Goal: Transaction & Acquisition: Book appointment/travel/reservation

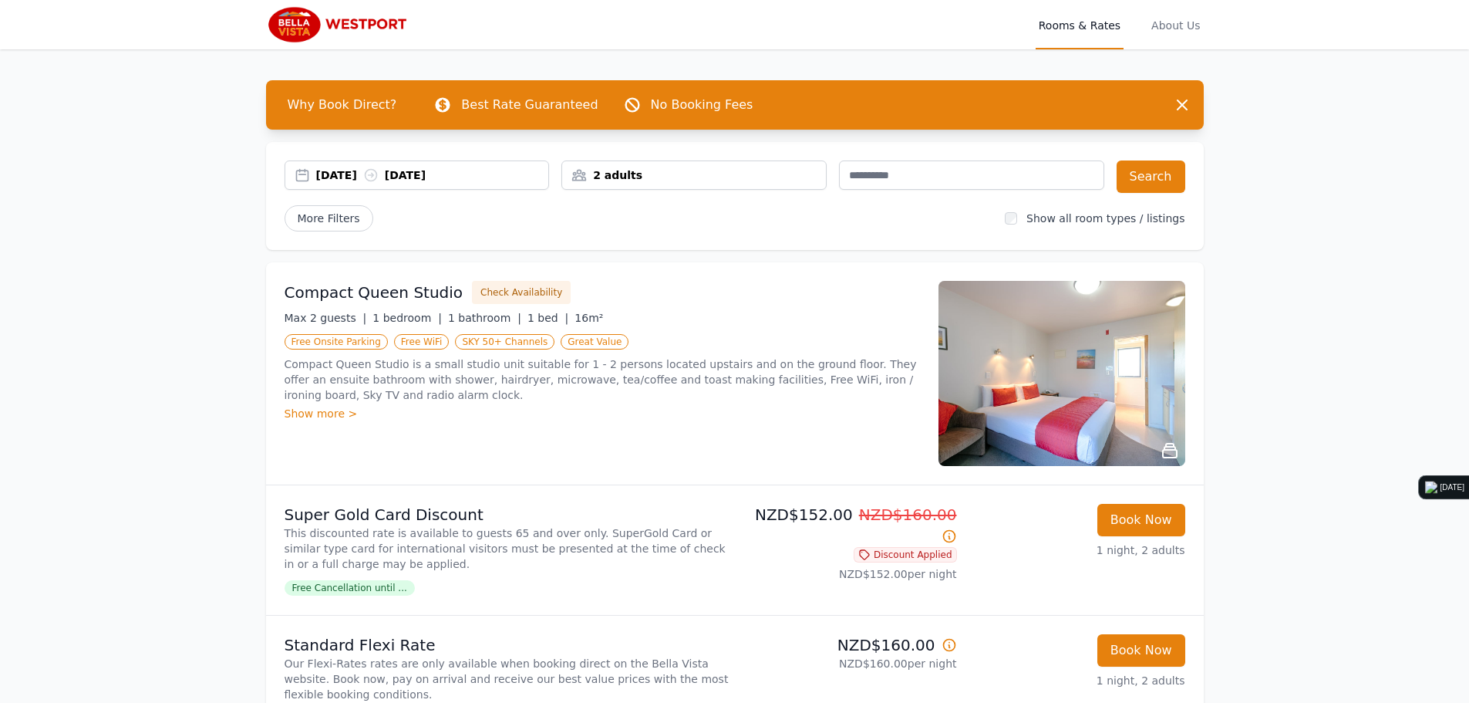
click at [653, 176] on div "2 adults" at bounding box center [694, 174] width 264 height 15
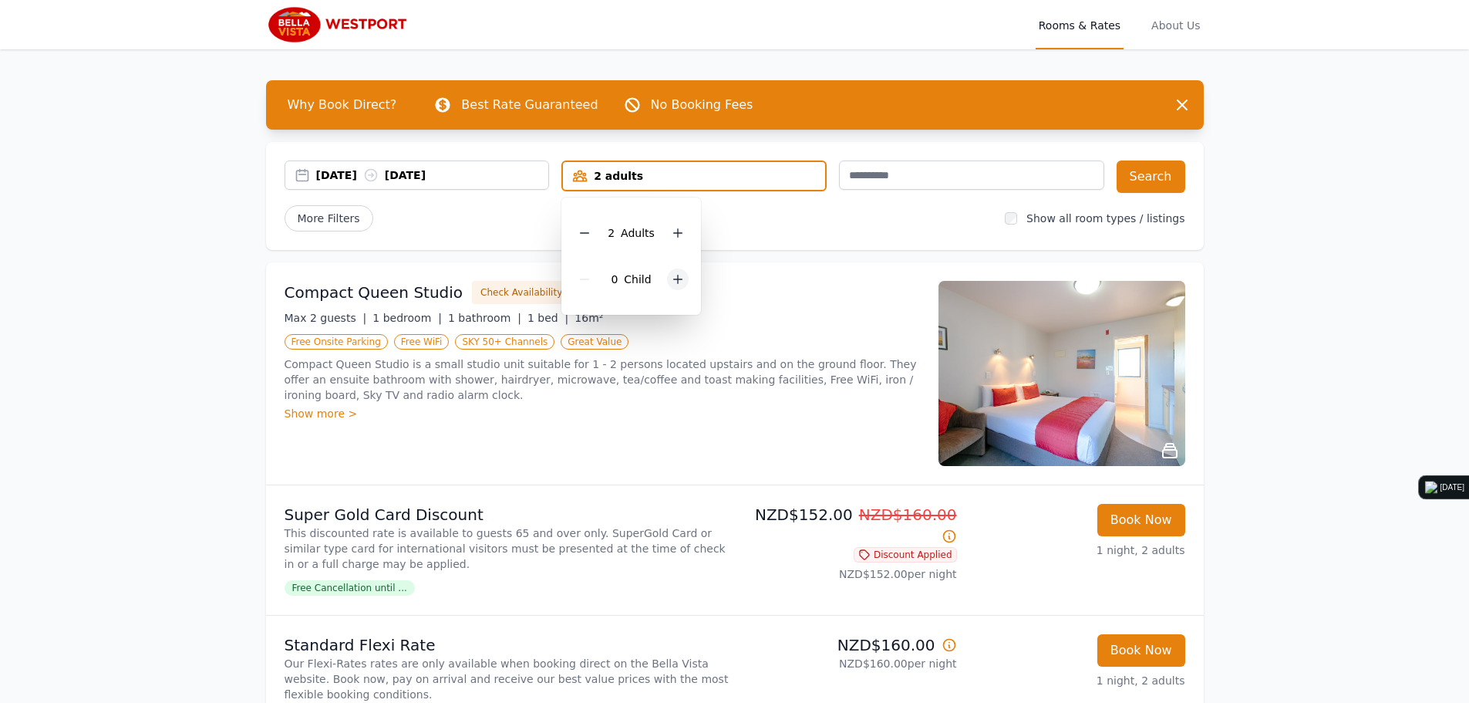
drag, startPoint x: 680, startPoint y: 269, endPoint x: 673, endPoint y: 275, distance: 9.3
click at [676, 273] on div at bounding box center [678, 279] width 22 height 22
click at [673, 275] on icon at bounding box center [678, 279] width 12 height 12
click at [1155, 172] on button "Search" at bounding box center [1151, 176] width 69 height 32
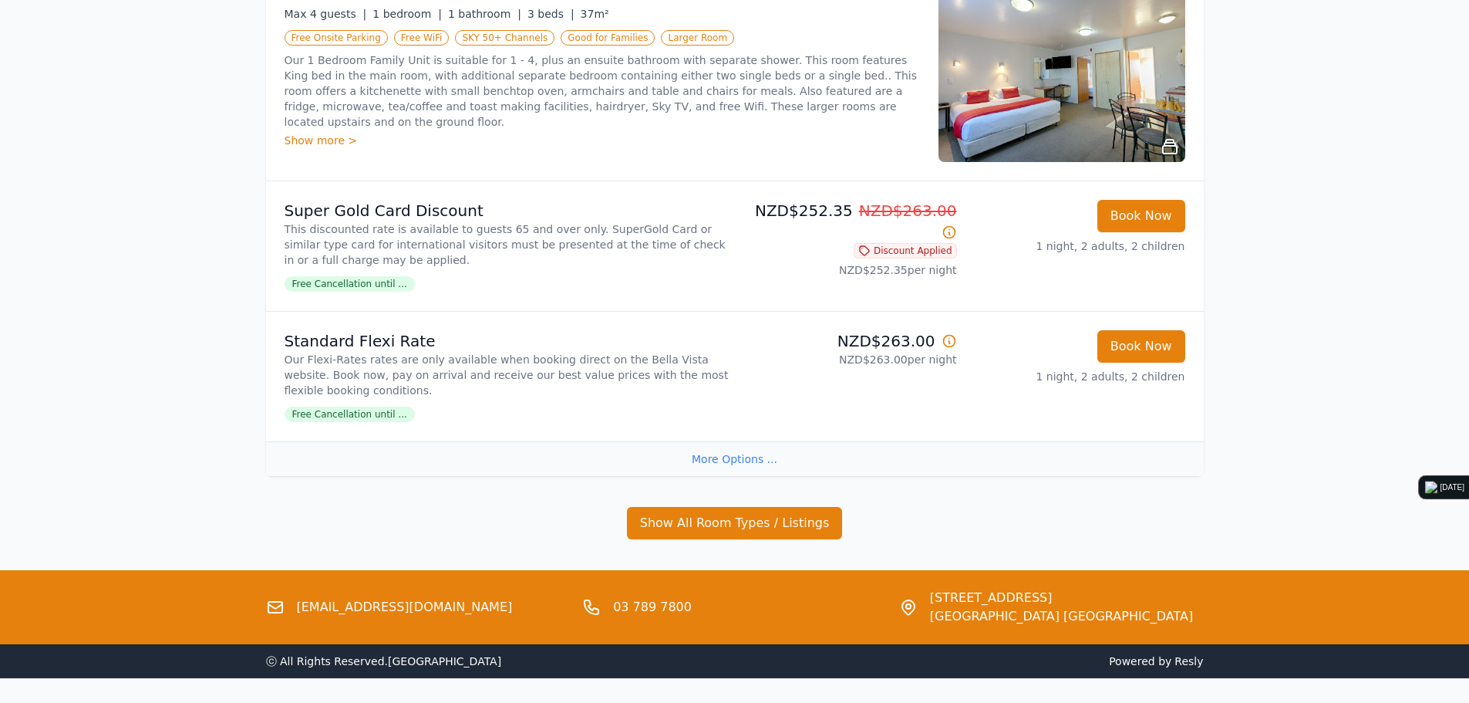
scroll to position [276, 0]
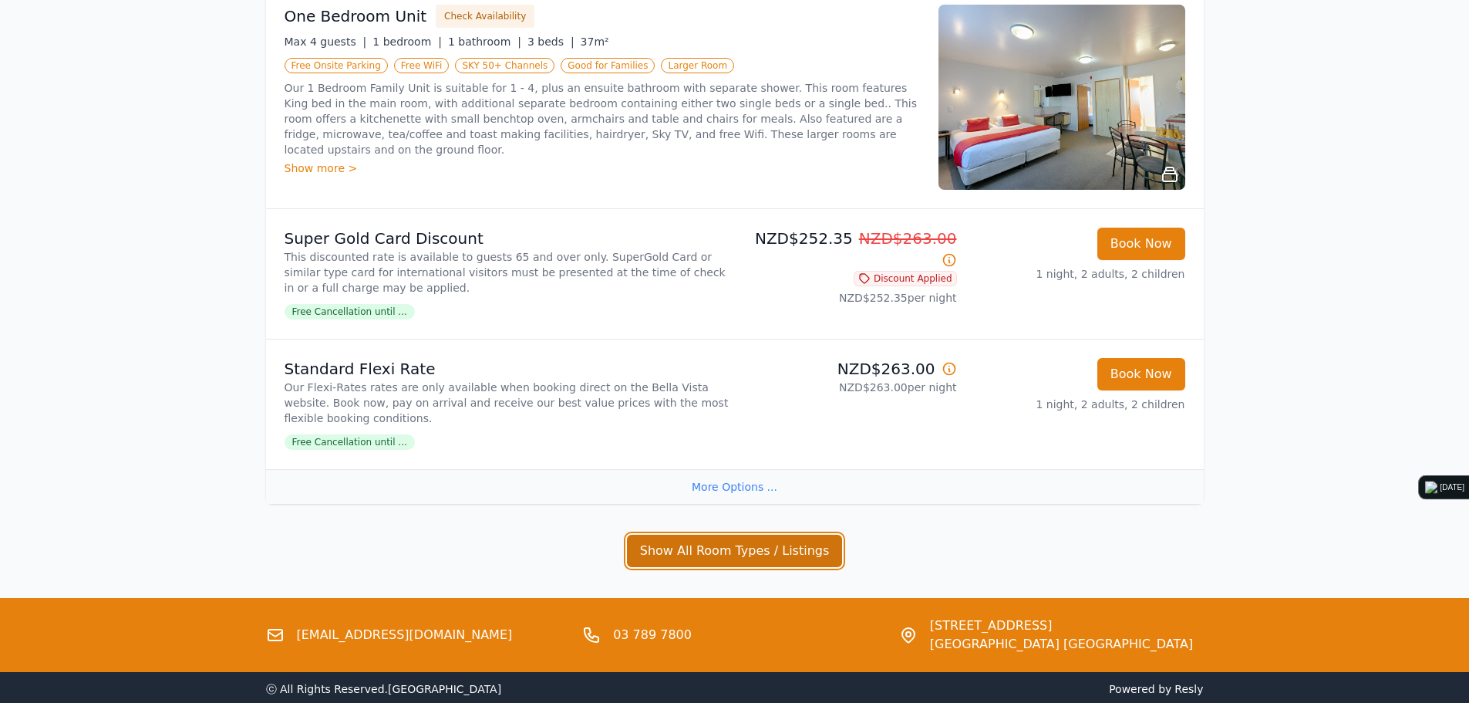
click at [678, 541] on button "Show All Room Types / Listings" at bounding box center [735, 551] width 216 height 32
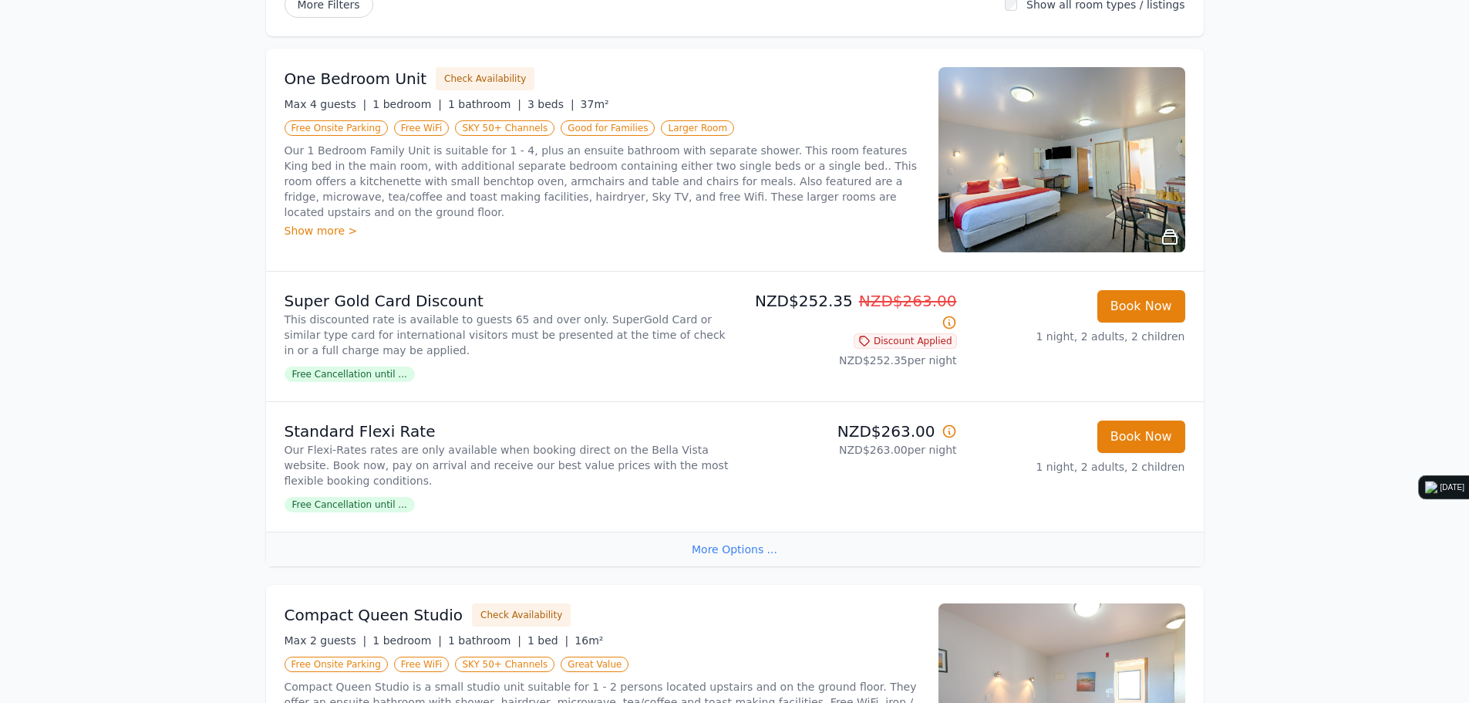
scroll to position [0, 0]
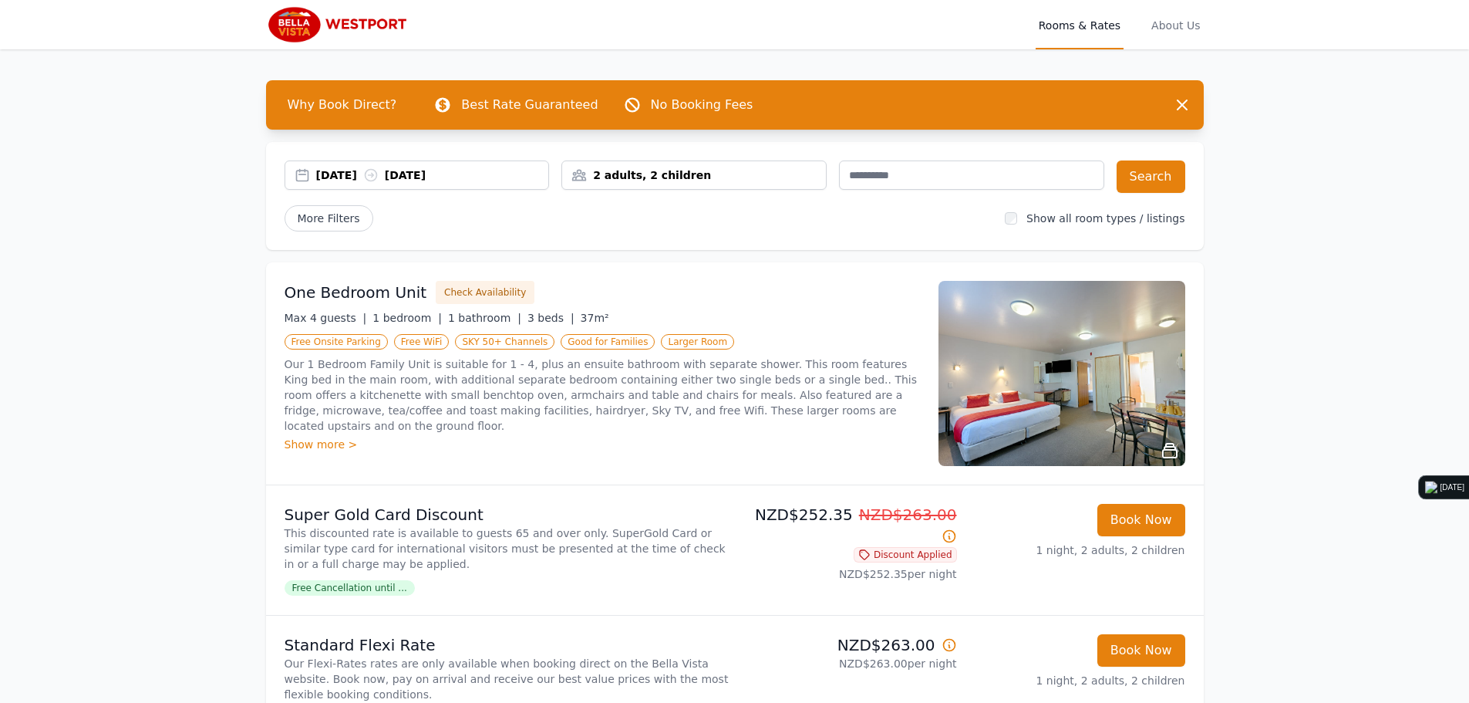
click at [993, 372] on img at bounding box center [1062, 373] width 247 height 185
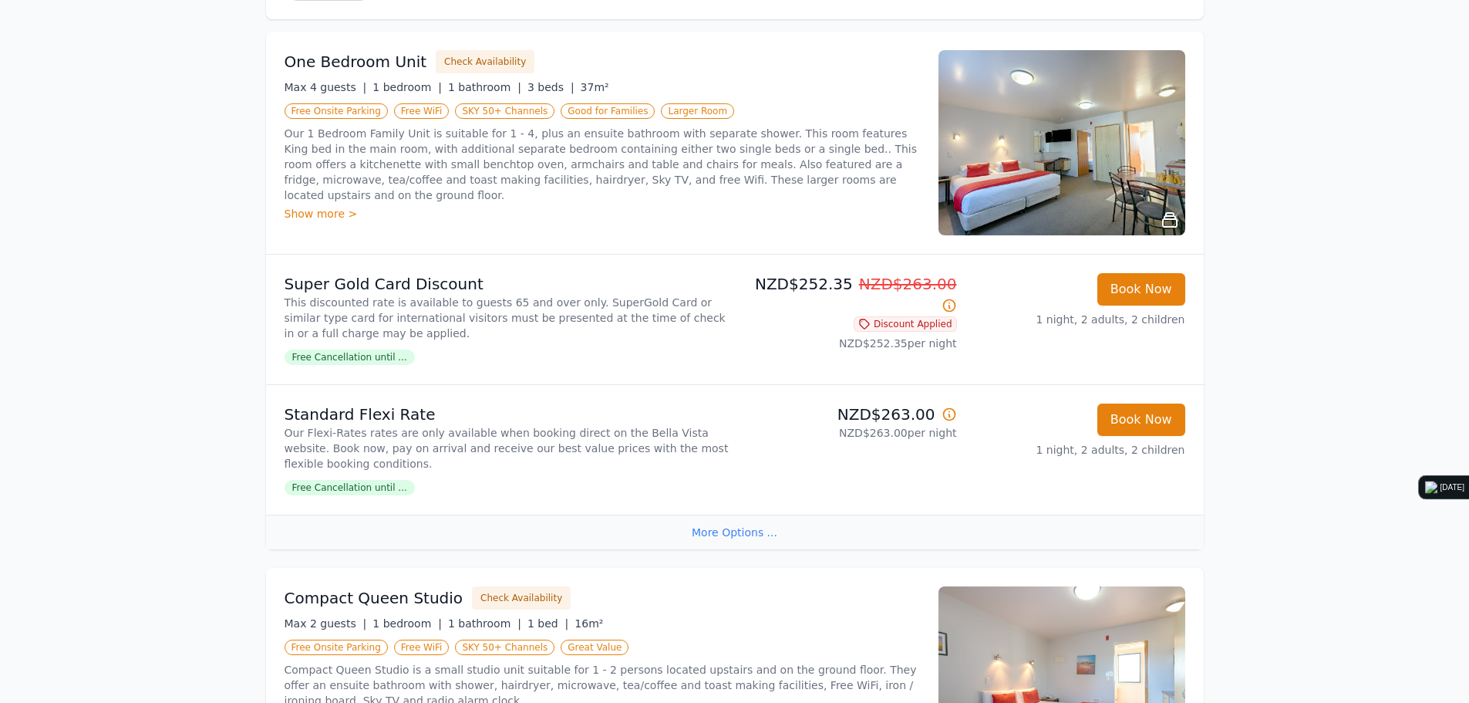
scroll to position [231, 0]
click at [351, 358] on span "Free Cancellation until ..." at bounding box center [350, 356] width 130 height 15
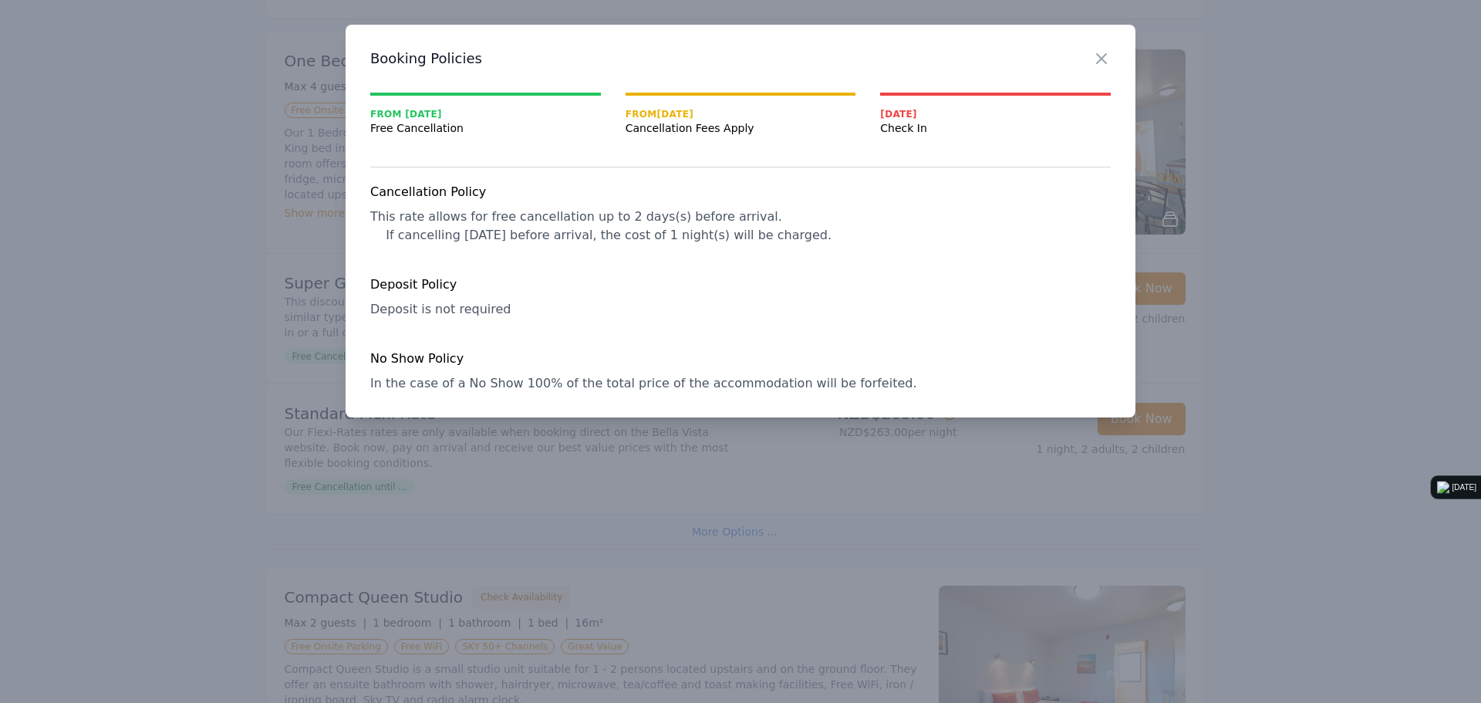
click at [1113, 54] on div "Close" at bounding box center [1113, 49] width 43 height 49
click at [1107, 55] on icon "button" at bounding box center [1101, 58] width 19 height 19
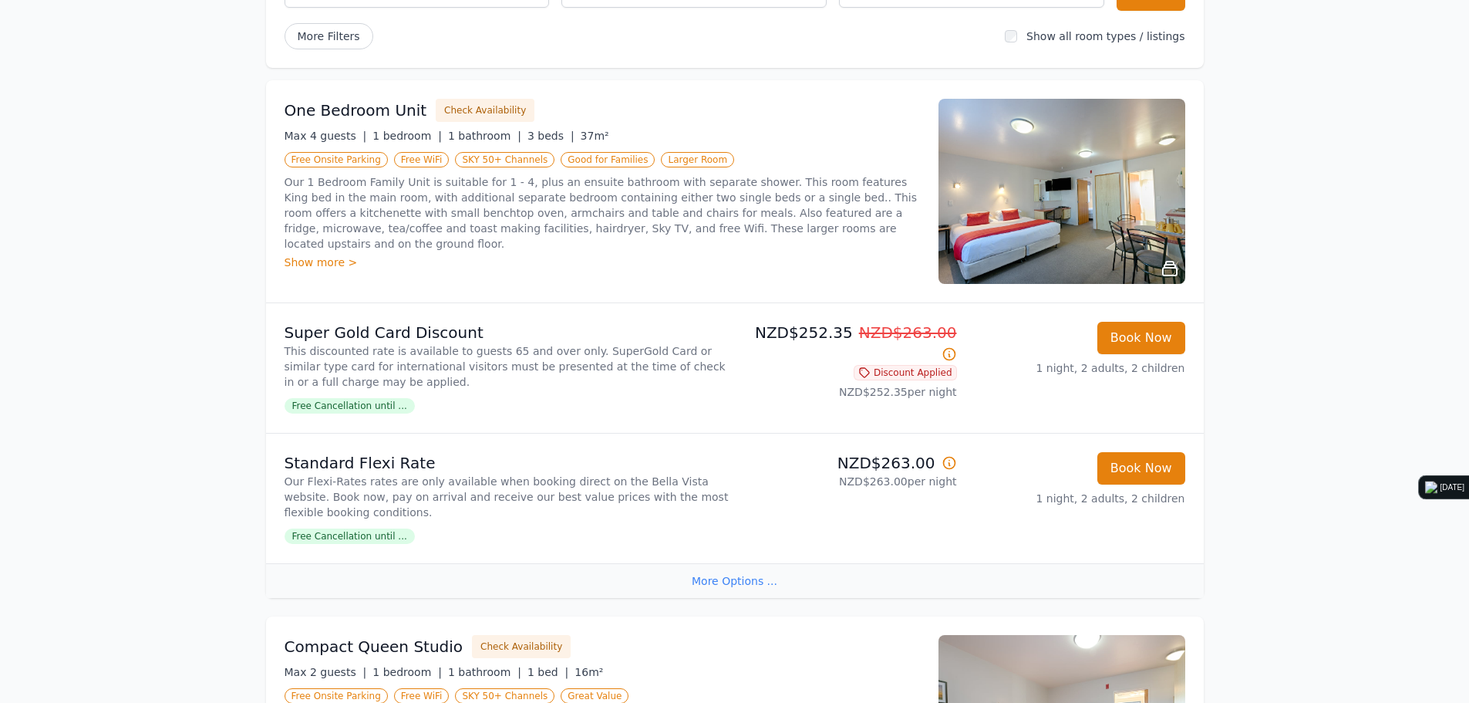
scroll to position [154, 0]
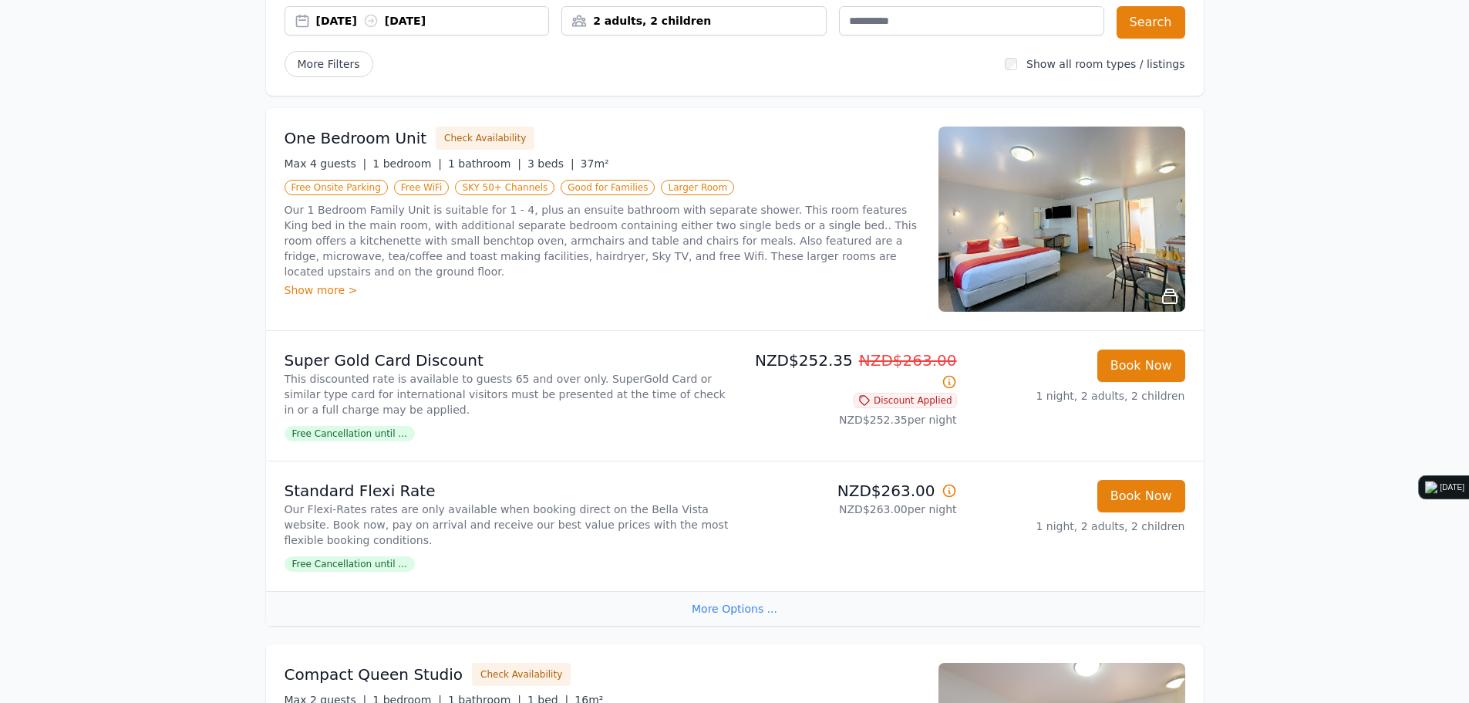
click at [741, 29] on div "2 adults, 2 children" at bounding box center [694, 20] width 265 height 29
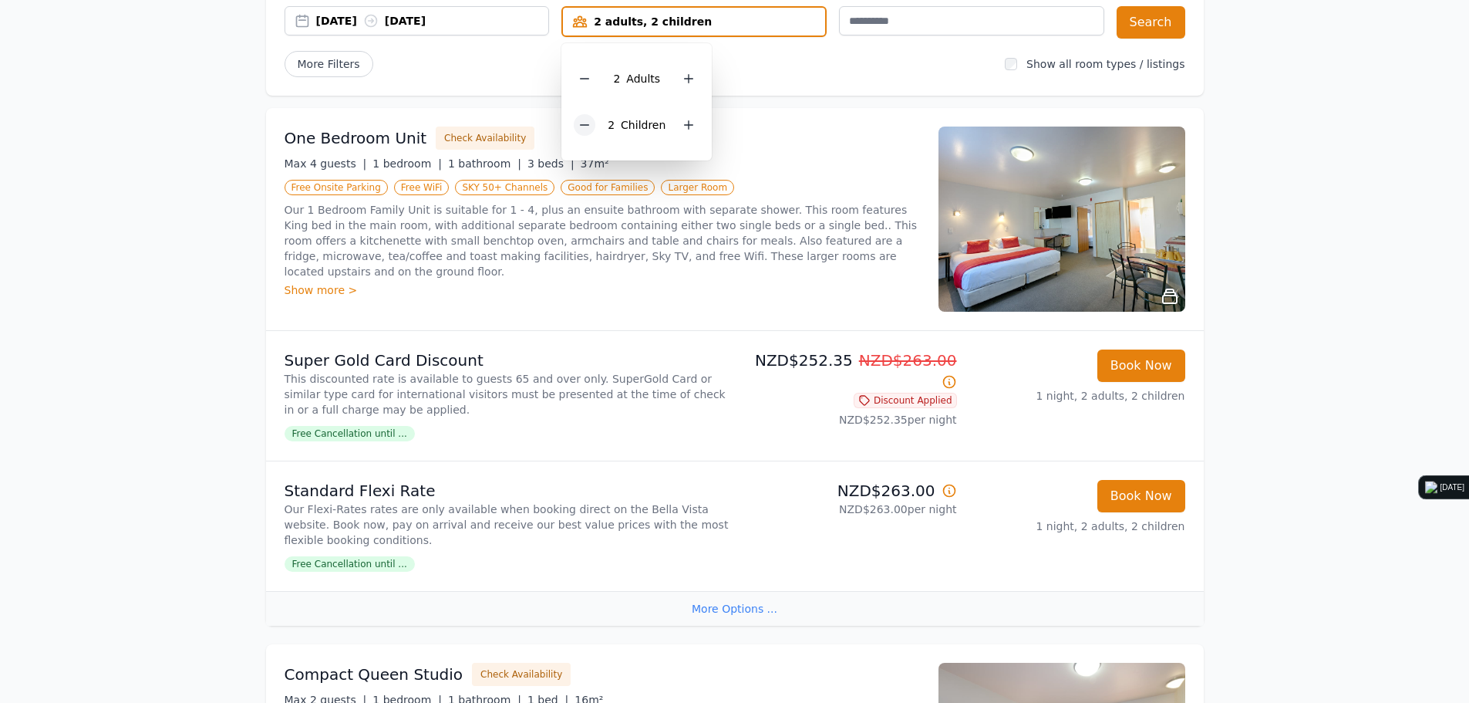
click at [585, 127] on icon at bounding box center [584, 125] width 12 height 12
click at [1136, 22] on button "Search" at bounding box center [1151, 22] width 69 height 32
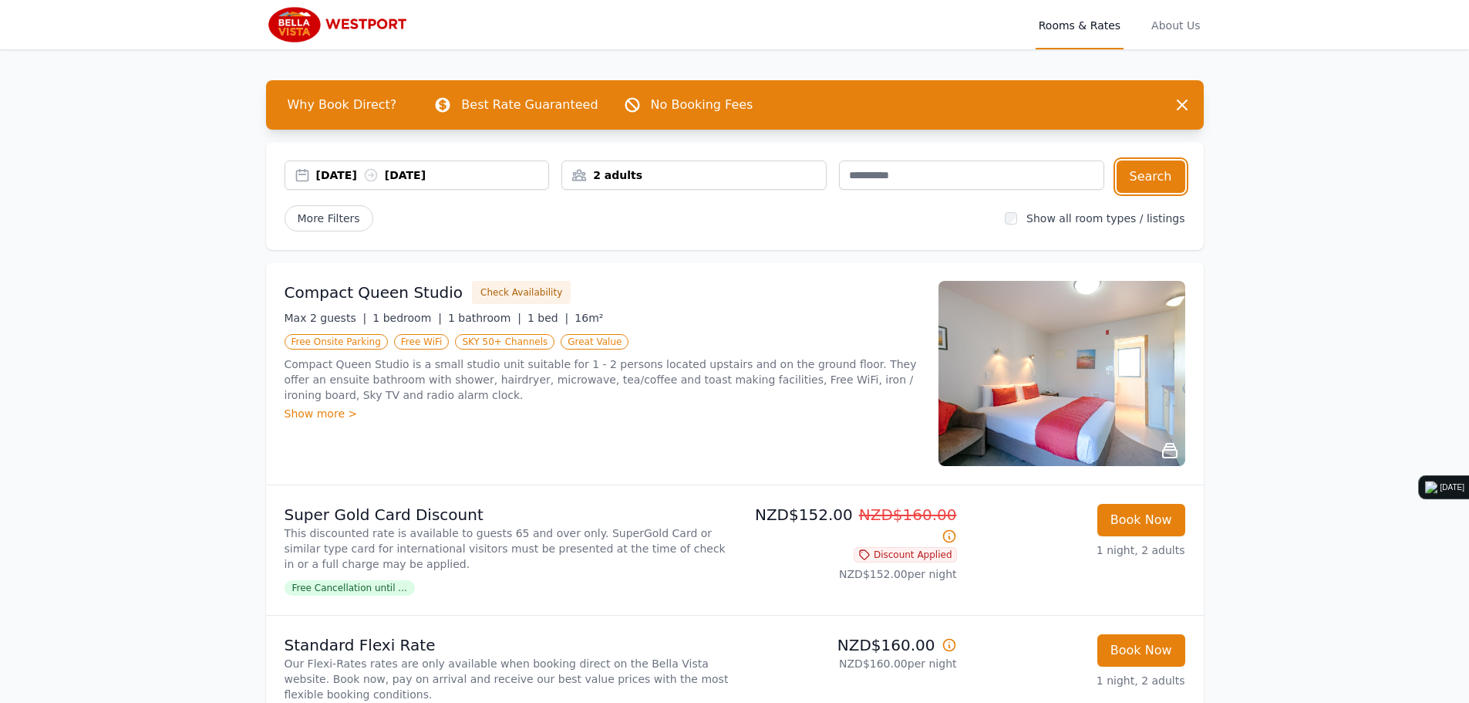
click at [336, 167] on div "[DATE] [DATE]" at bounding box center [432, 174] width 233 height 15
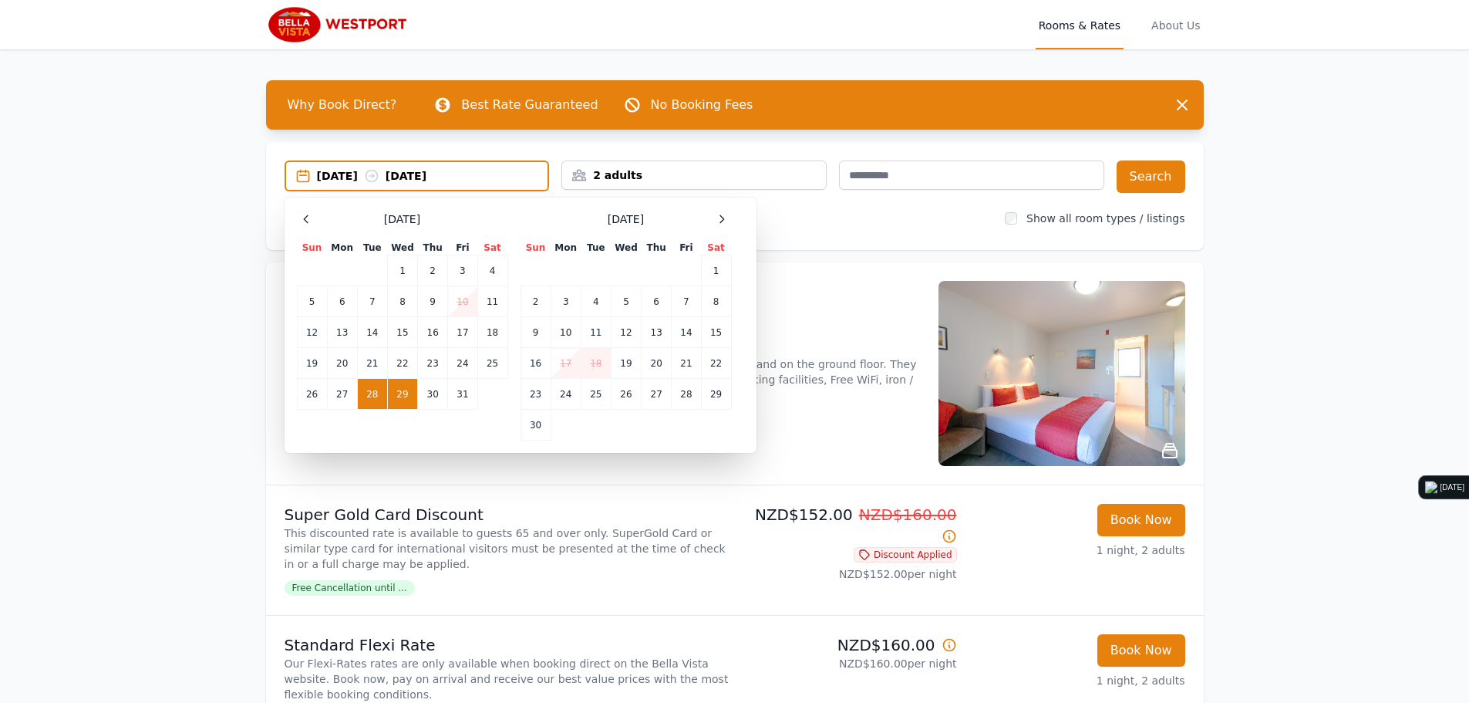
click at [402, 402] on td "29" at bounding box center [402, 394] width 30 height 31
click at [425, 397] on td "30" at bounding box center [433, 394] width 30 height 31
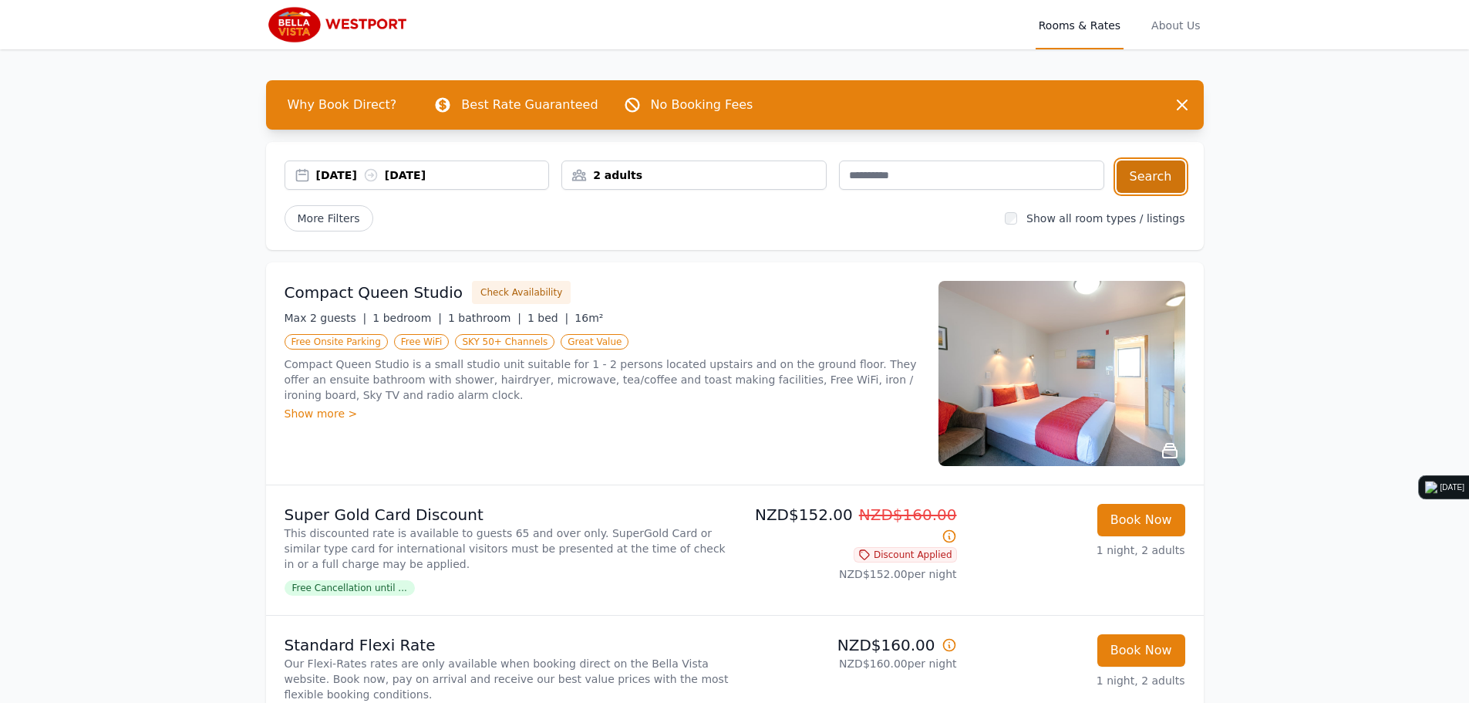
click at [1144, 178] on button "Search" at bounding box center [1151, 176] width 69 height 32
